Goal: Transaction & Acquisition: Purchase product/service

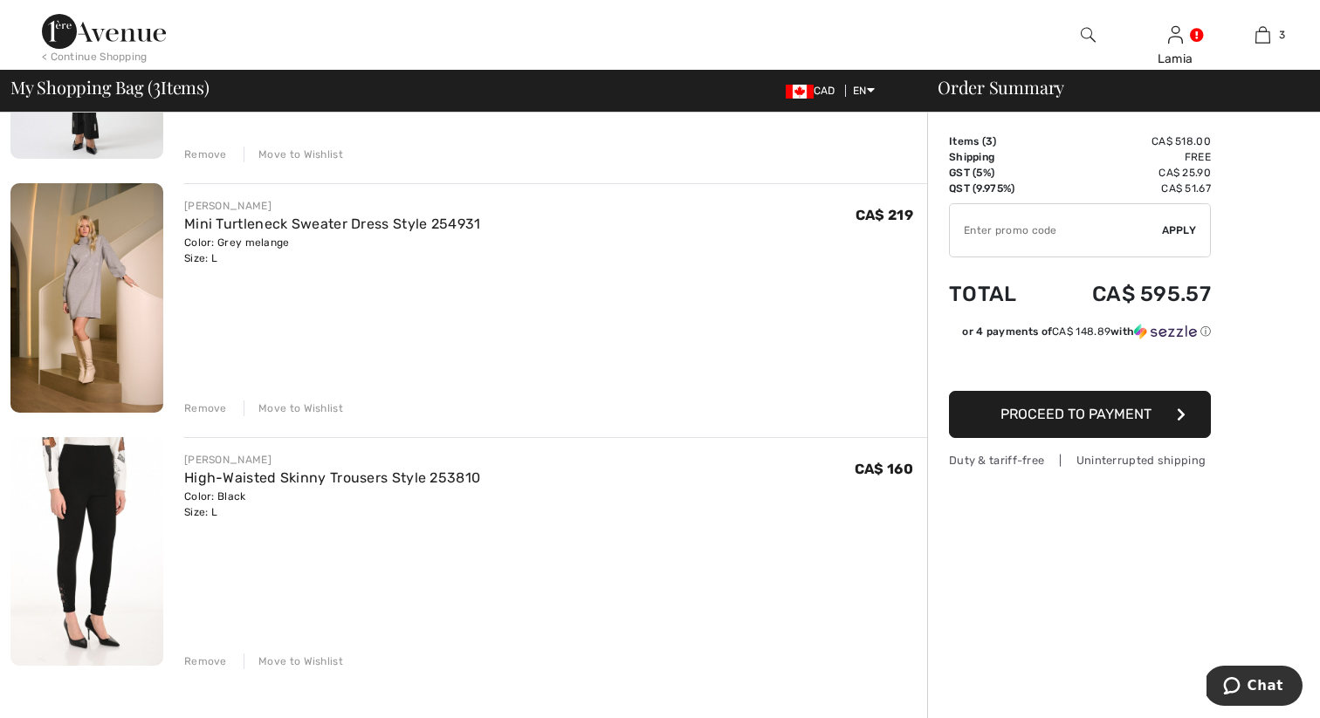
scroll to position [360, 0]
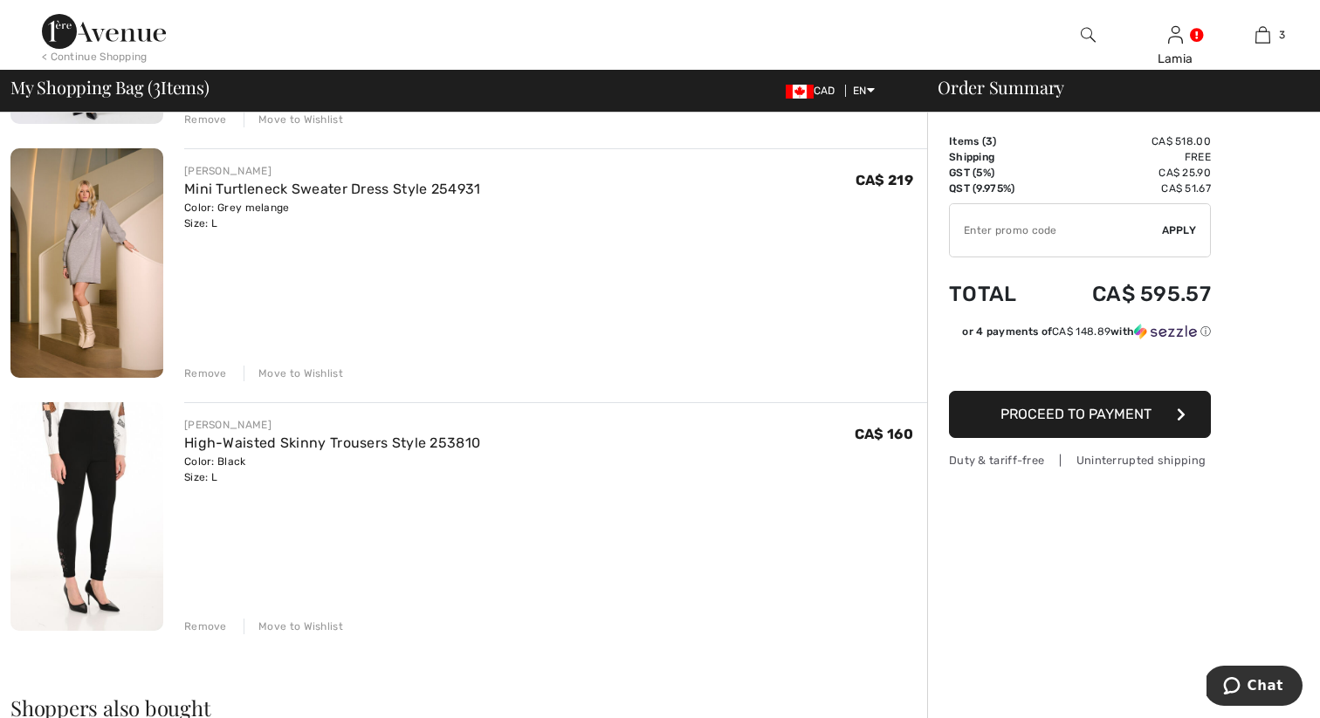
click at [1038, 235] on input "TEXT" at bounding box center [1056, 230] width 212 height 52
click at [1176, 224] on span "Apply" at bounding box center [1179, 231] width 35 height 16
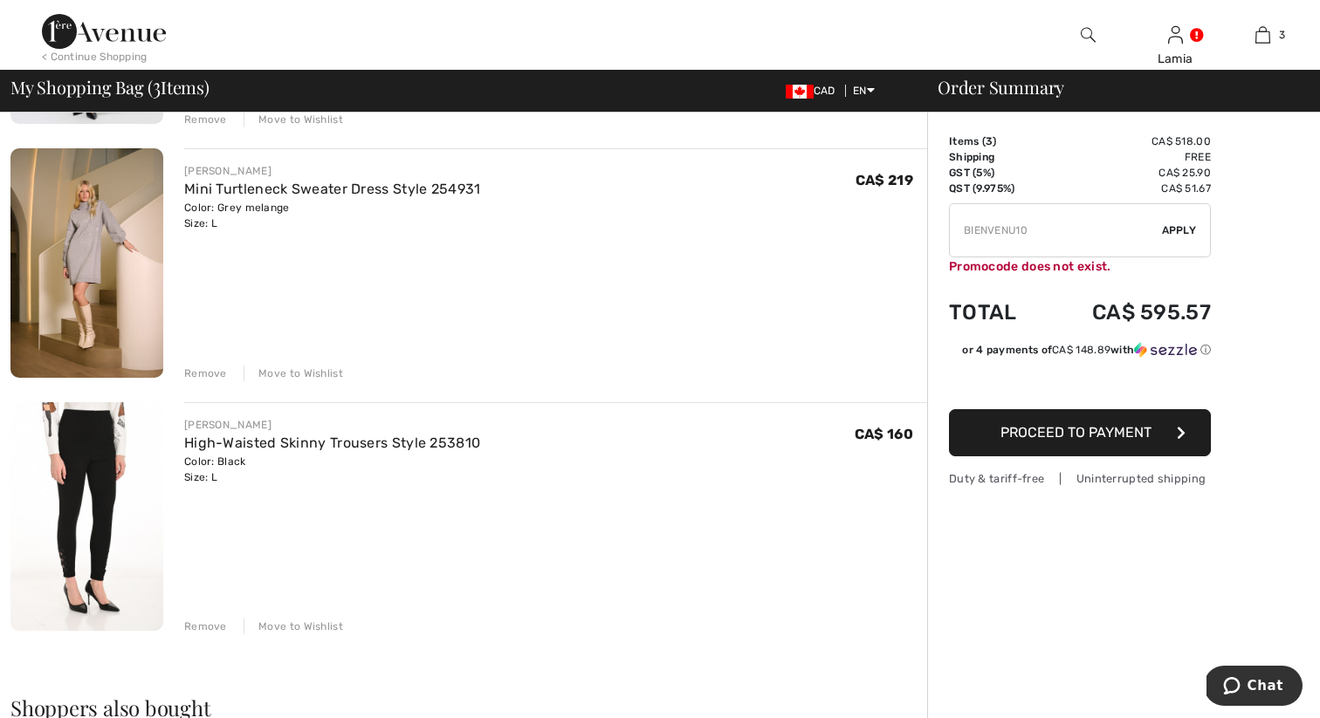
click at [1084, 230] on input "TEXT" at bounding box center [1056, 230] width 212 height 52
click at [1016, 230] on input "TEXT" at bounding box center [1056, 230] width 212 height 52
click at [1185, 235] on span "Apply" at bounding box center [1179, 231] width 35 height 16
click at [1039, 236] on input "TEXT" at bounding box center [1056, 230] width 212 height 52
drag, startPoint x: 857, startPoint y: 221, endPoint x: 761, endPoint y: 219, distance: 96.0
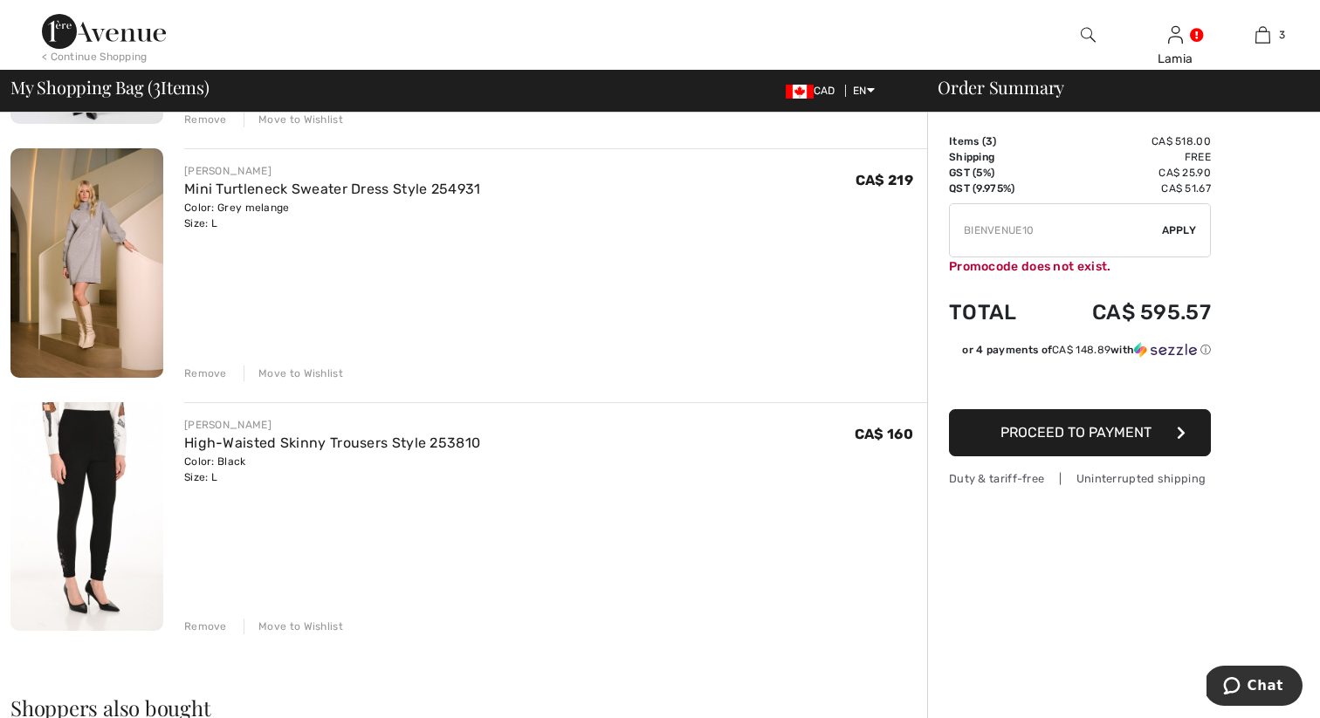
click at [761, 219] on div "You are only CA$ 0.00 away from FREE SHIPPING! Continue Shopping > Congratulati…" at bounding box center [664, 558] width 1309 height 1613
click at [1180, 239] on div "✔ Apply Remove" at bounding box center [1080, 230] width 262 height 54
click at [1178, 227] on span "Apply" at bounding box center [1179, 231] width 35 height 16
type input "WELC0ME10"
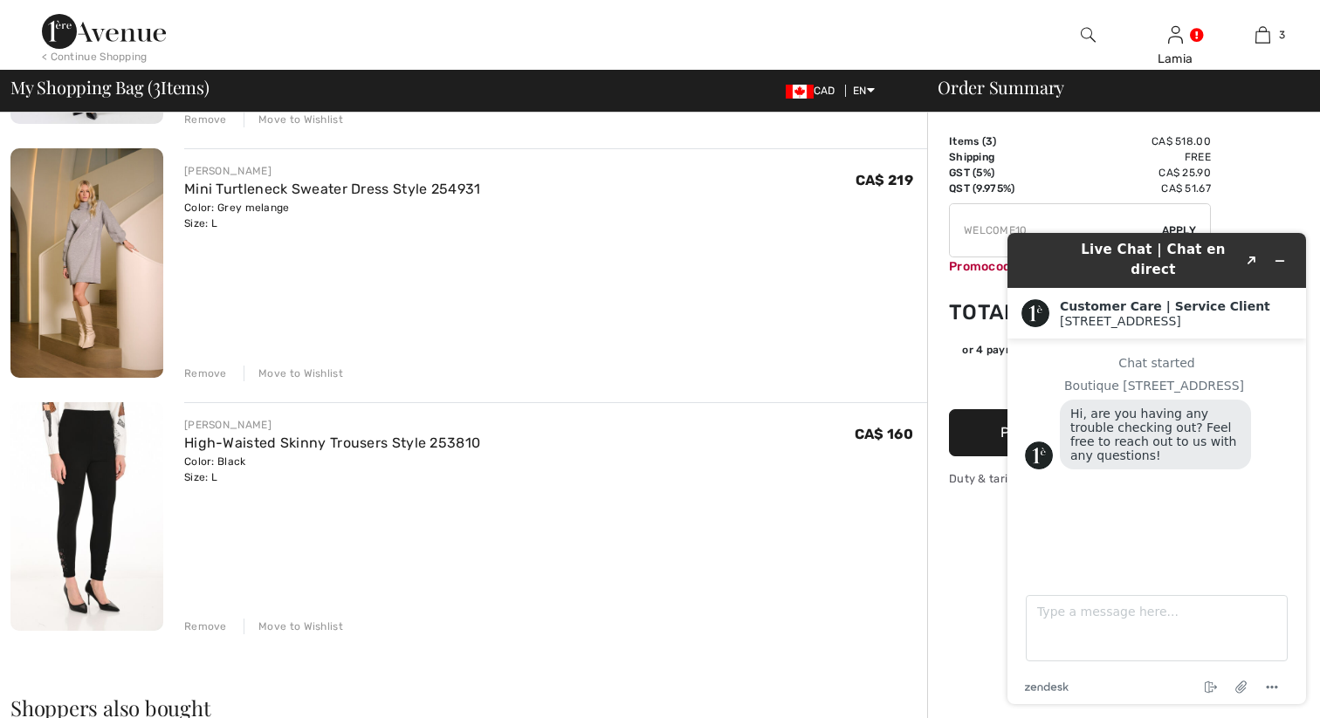
scroll to position [0, 0]
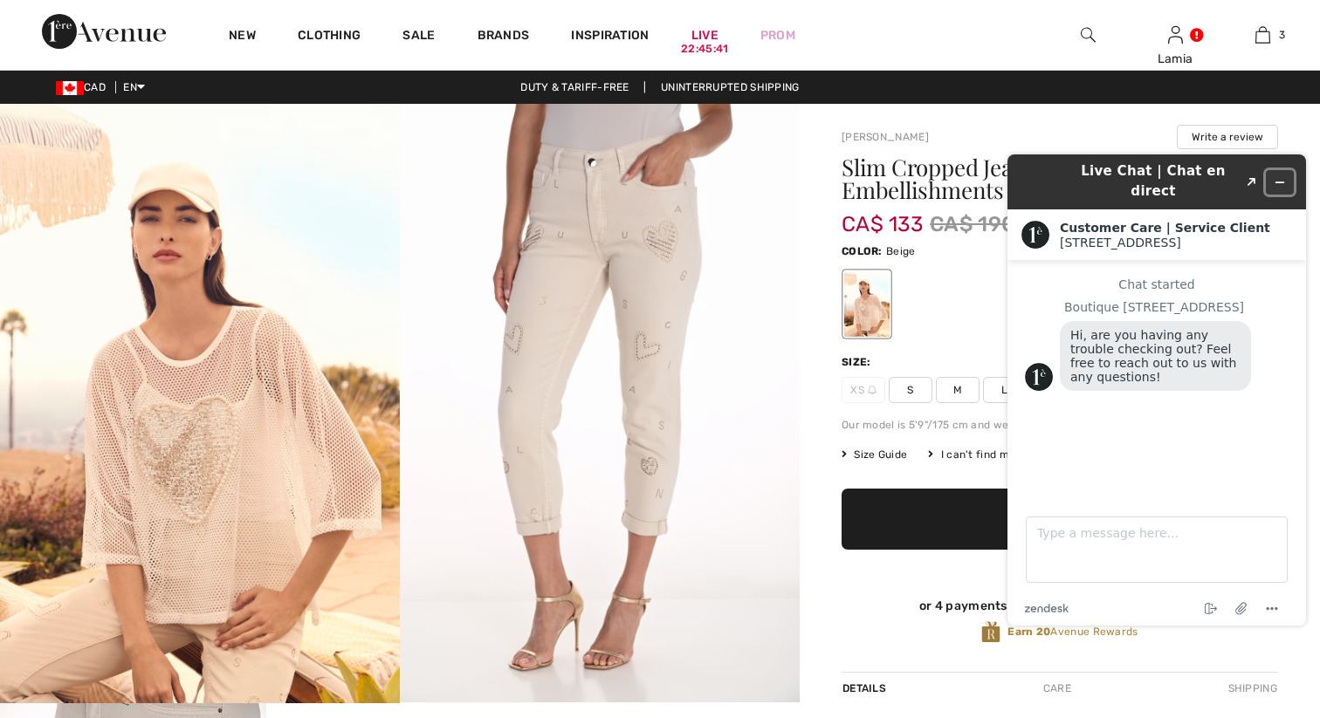
click at [1277, 176] on icon "Minimize widget" at bounding box center [1279, 182] width 12 height 12
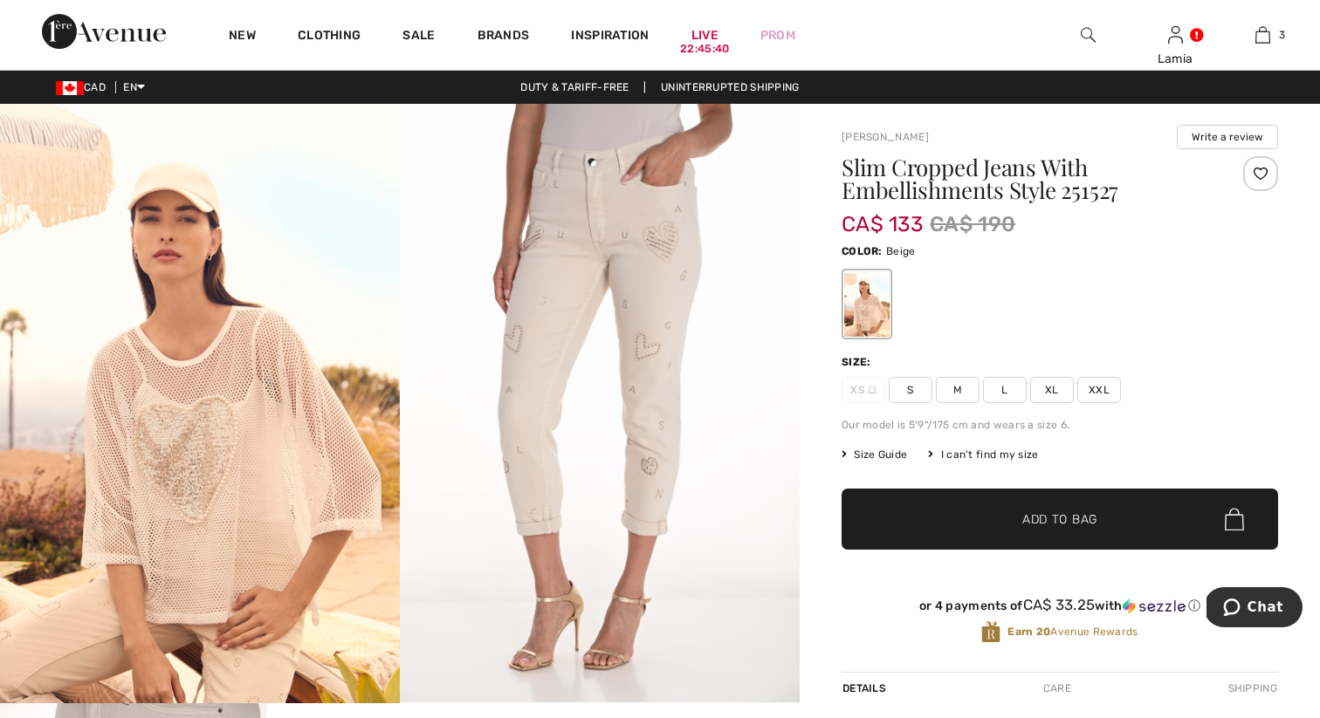
click at [1008, 387] on span "L" at bounding box center [1005, 390] width 44 height 26
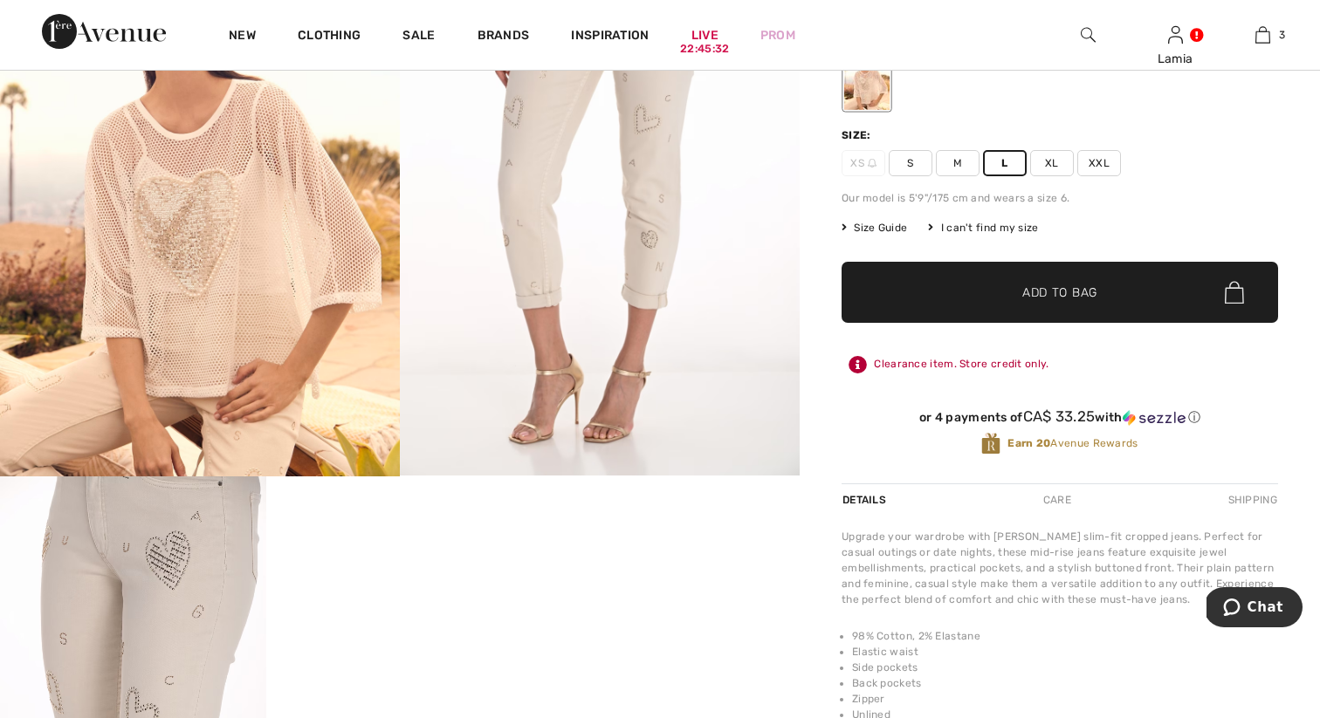
scroll to position [172, 0]
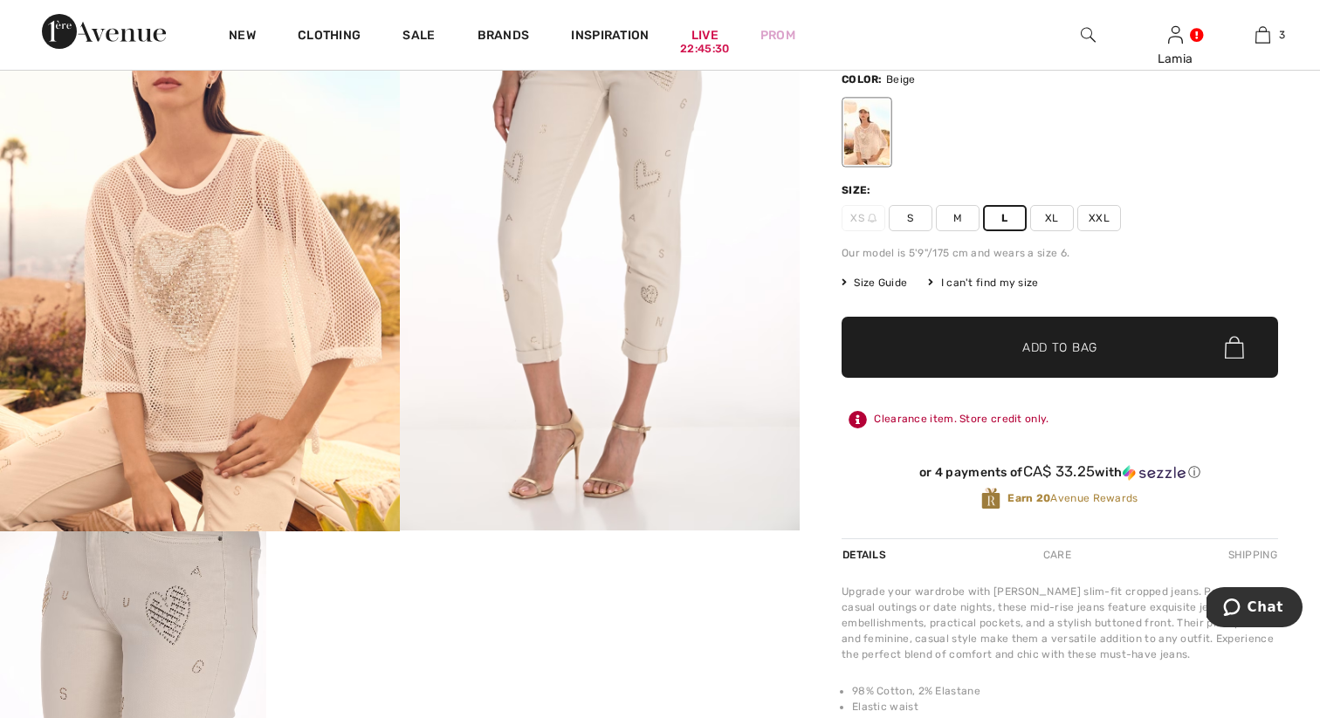
click at [1039, 354] on span "Add to Bag" at bounding box center [1059, 348] width 75 height 18
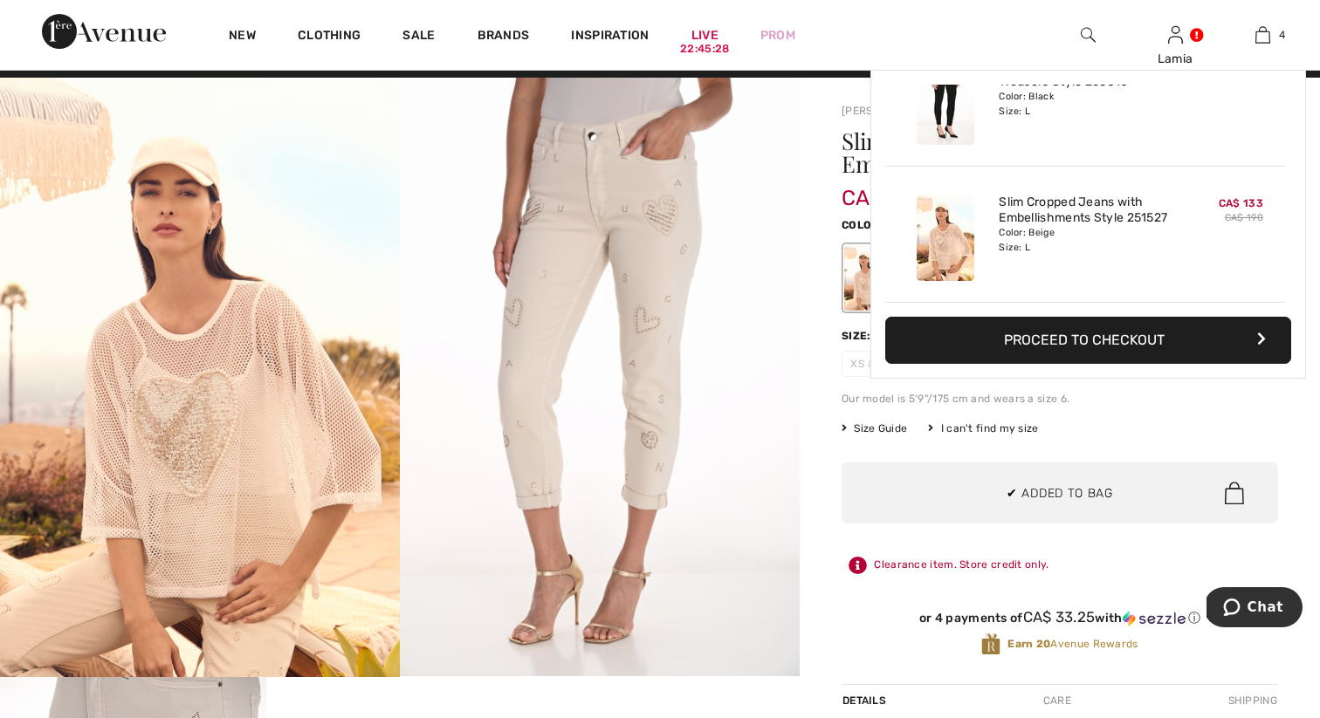
scroll to position [0, 0]
